Goal: Task Accomplishment & Management: Manage account settings

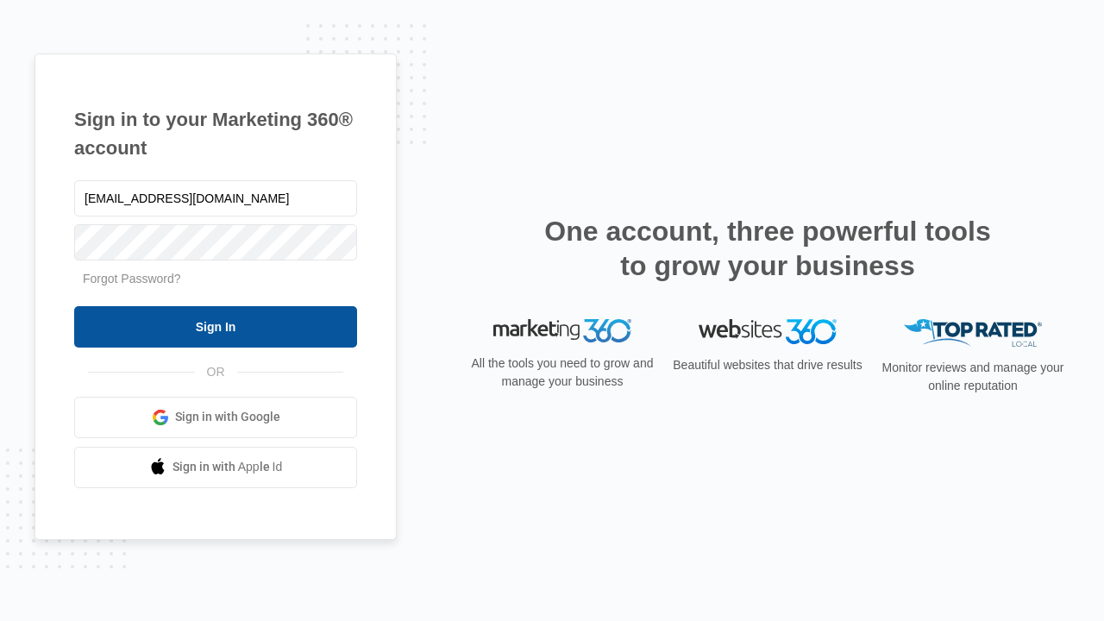
click at [216, 326] on input "Sign In" at bounding box center [215, 326] width 283 height 41
